Goal: Task Accomplishment & Management: Manage account settings

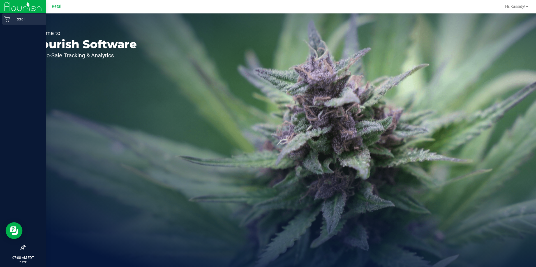
click at [6, 17] on icon at bounding box center [7, 19] width 6 height 6
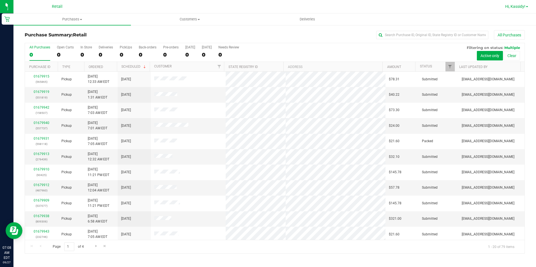
click at [516, 6] on span "Hi, Kassidy!" at bounding box center [515, 6] width 20 height 4
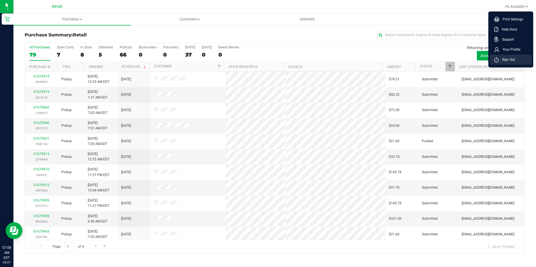
click at [502, 60] on span "Sign Out" at bounding box center [506, 60] width 16 height 6
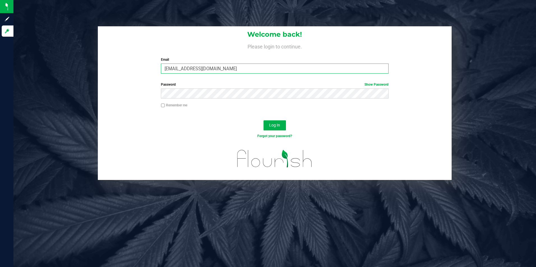
click at [238, 70] on input "[EMAIL_ADDRESS][DOMAIN_NAME]" at bounding box center [275, 69] width 228 height 10
type input "[EMAIL_ADDRESS][DOMAIN_NAME]"
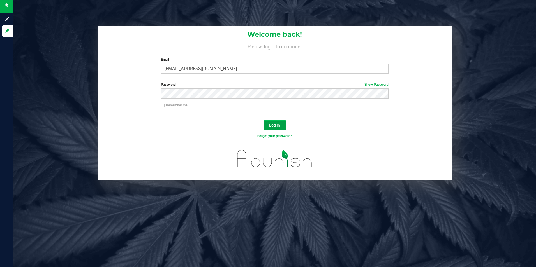
click at [276, 126] on span "Log In" at bounding box center [274, 125] width 11 height 4
